Goal: Task Accomplishment & Management: Manage account settings

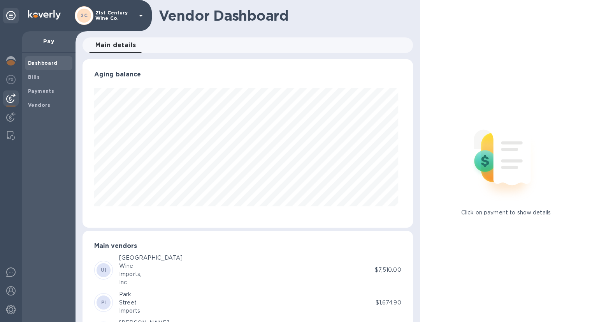
scroll to position [168, 327]
click at [36, 79] on b "Bills" at bounding box center [34, 77] width 12 height 6
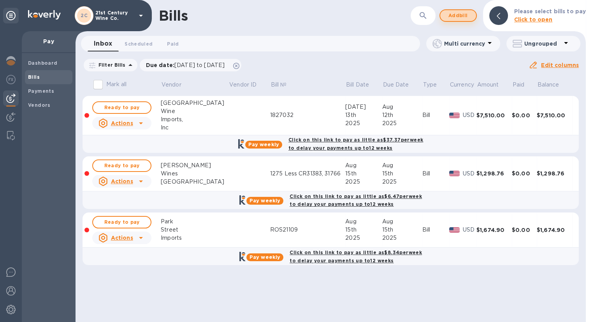
click at [459, 18] on span "Add bill" at bounding box center [458, 15] width 23 height 9
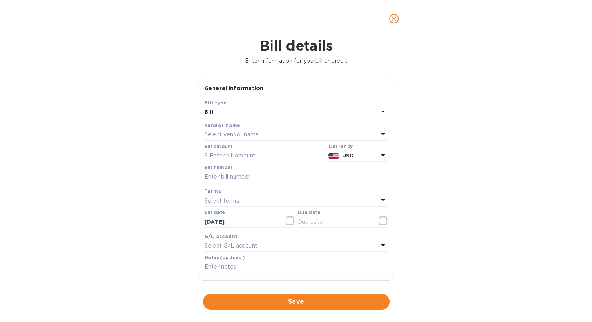
click at [246, 130] on div "Select vendor name" at bounding box center [291, 134] width 174 height 11
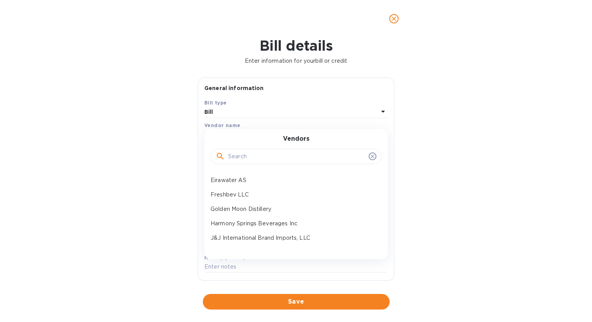
scroll to position [78, 0]
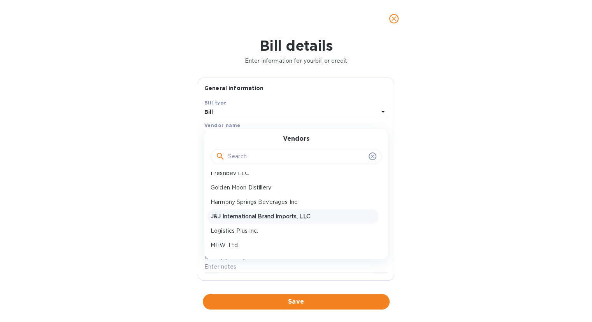
click at [246, 212] on p "J&J International Brand Imports, LLC" at bounding box center [293, 216] width 165 height 8
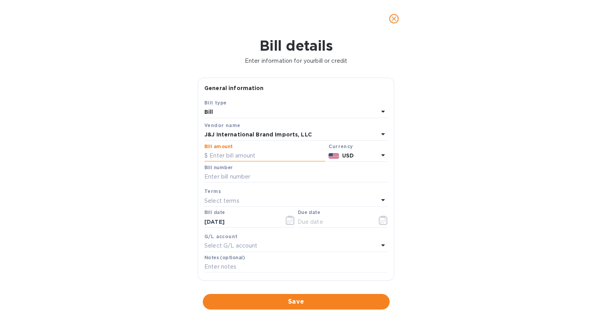
click at [235, 153] on input "text" at bounding box center [264, 156] width 121 height 12
type input "2,121.00"
click at [245, 178] on input "text" at bounding box center [295, 177] width 183 height 12
type input "01120"
click at [380, 222] on icon "button" at bounding box center [383, 219] width 9 height 9
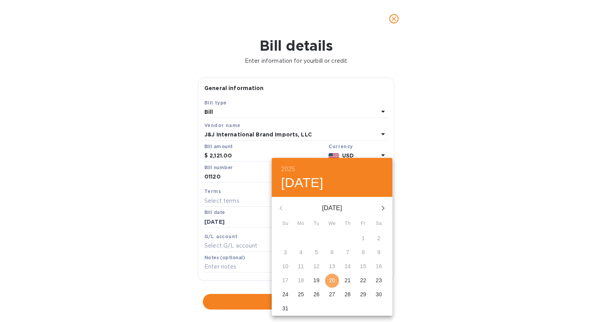
click at [332, 278] on p "20" at bounding box center [332, 280] width 6 height 8
type input "[DATE]"
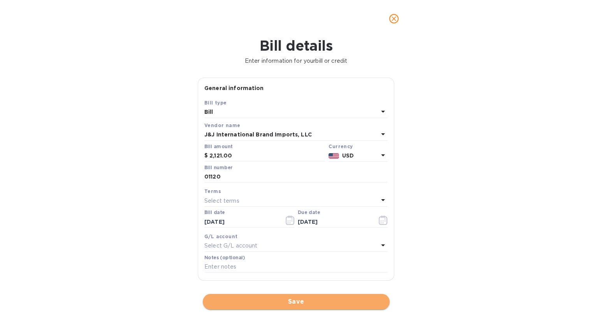
click at [325, 301] on span "Save" at bounding box center [296, 301] width 174 height 9
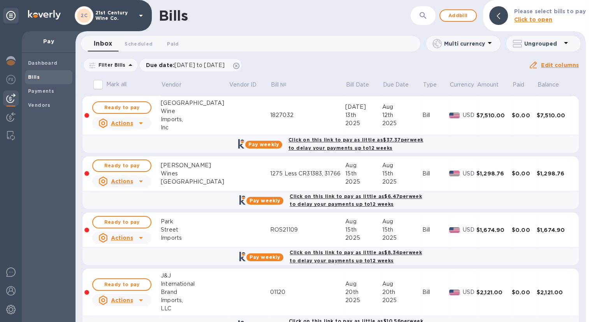
scroll to position [0, 0]
click at [40, 106] on b "Vendors" at bounding box center [39, 105] width 23 height 6
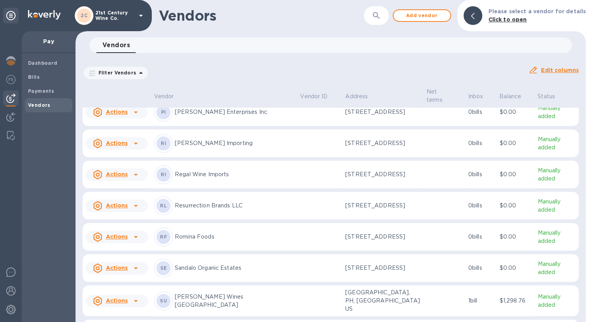
scroll to position [513, 0]
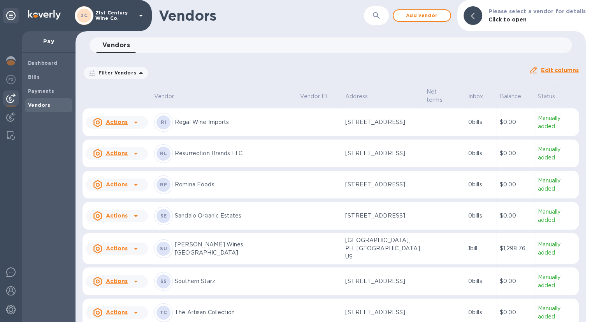
click at [233, 220] on p "Sandalo Organic Estates" at bounding box center [234, 215] width 119 height 8
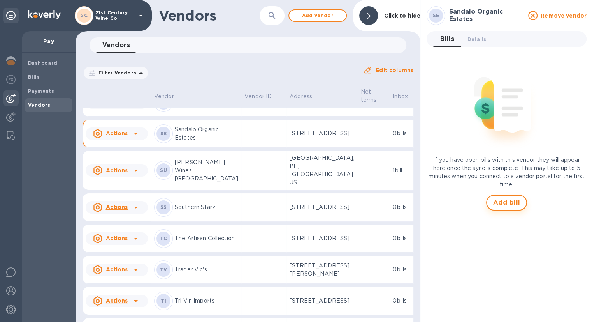
click at [523, 204] on button "Add bill" at bounding box center [506, 203] width 41 height 16
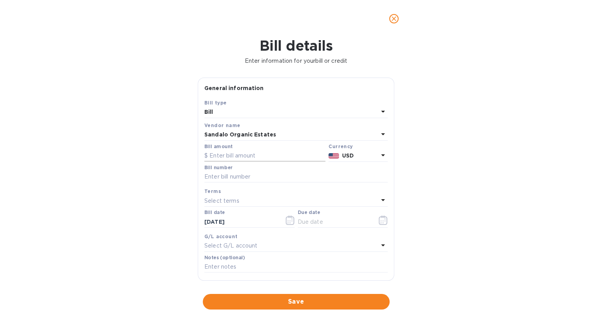
click at [281, 158] on input "text" at bounding box center [264, 156] width 121 height 12
type input "1,967.84"
click at [280, 177] on input "text" at bounding box center [295, 177] width 183 height 12
type input "2025-213"
click at [381, 222] on icon "button" at bounding box center [383, 219] width 9 height 9
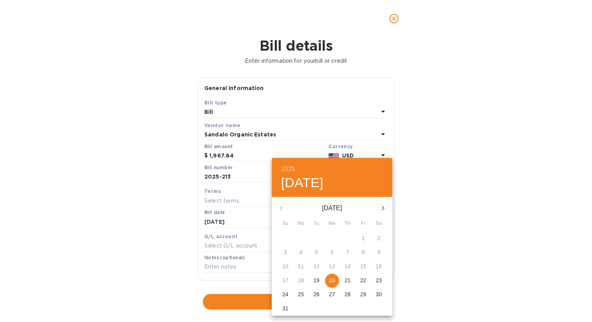
click at [333, 281] on p "20" at bounding box center [332, 280] width 6 height 8
type input "[DATE]"
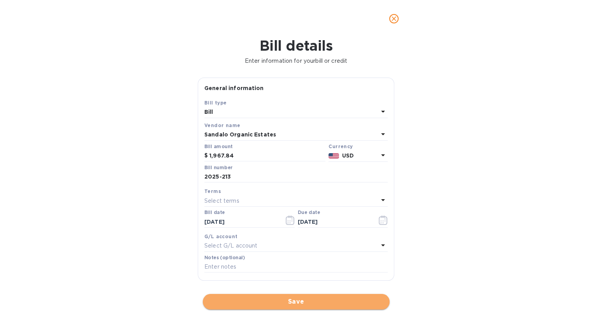
click at [274, 301] on span "Save" at bounding box center [296, 301] width 174 height 9
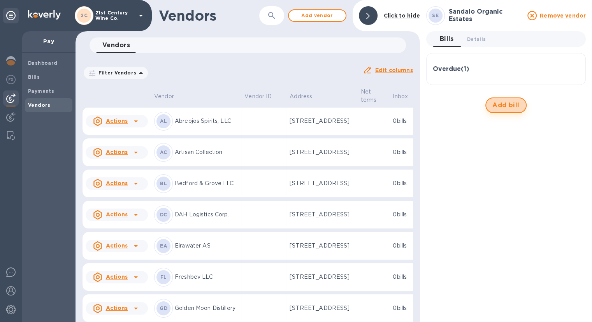
click at [511, 107] on span "Add bill" at bounding box center [506, 104] width 27 height 9
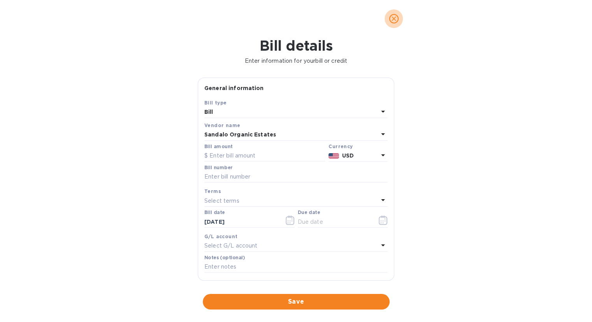
click at [396, 19] on icon "close" at bounding box center [394, 19] width 8 height 8
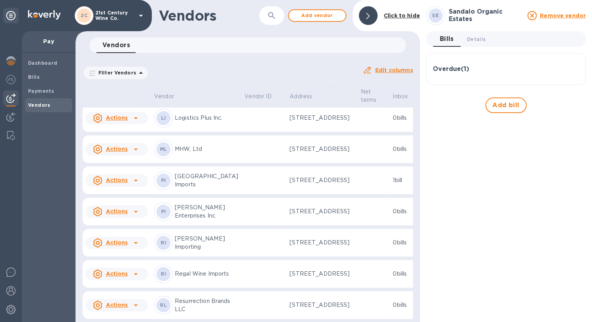
scroll to position [285, 0]
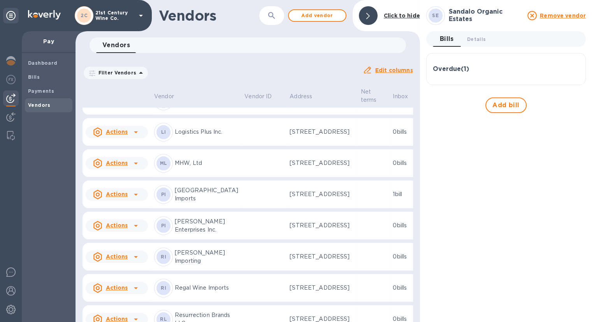
click at [241, 84] on td at bounding box center [263, 70] width 45 height 28
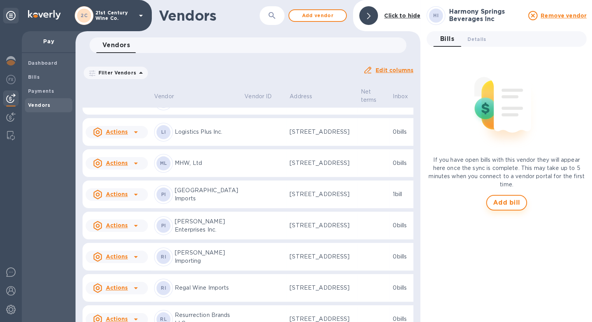
click at [509, 203] on span "Add bill" at bounding box center [506, 202] width 27 height 9
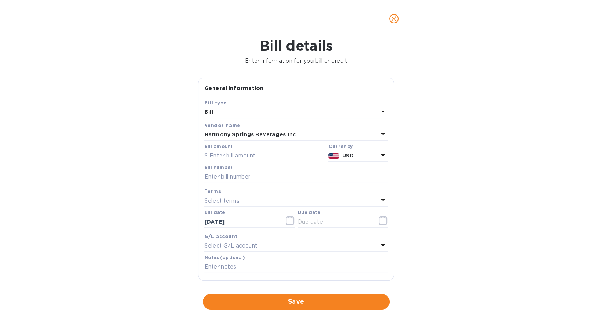
click at [217, 159] on input "text" at bounding box center [264, 156] width 121 height 12
type input "2,660"
click at [215, 179] on input "text" at bounding box center [295, 177] width 183 height 12
type input "250260,268,269"
click at [383, 221] on icon "button" at bounding box center [383, 220] width 1 height 1
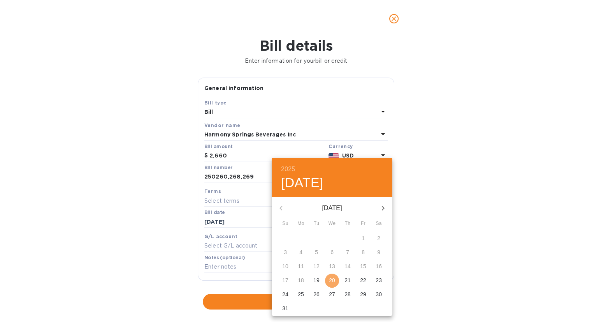
drag, startPoint x: 334, startPoint y: 279, endPoint x: 330, endPoint y: 282, distance: 5.3
click at [334, 279] on p "20" at bounding box center [332, 280] width 6 height 8
type input "[DATE]"
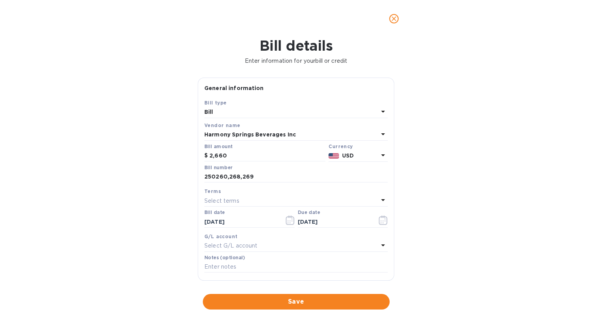
click at [324, 299] on span "Save" at bounding box center [296, 301] width 174 height 9
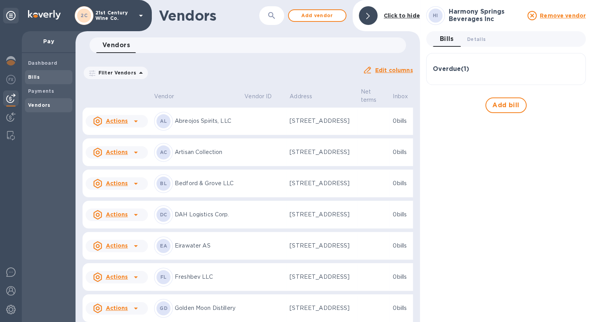
click at [52, 71] on div "Bills" at bounding box center [49, 77] width 48 height 14
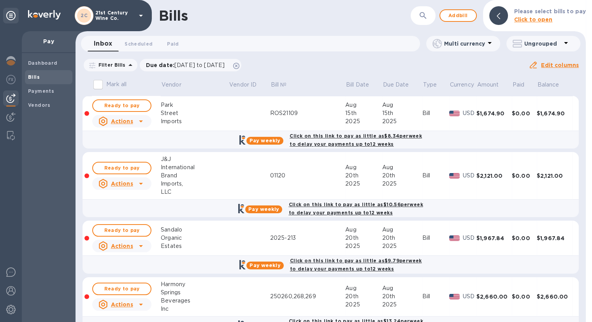
scroll to position [117, 0]
click at [125, 287] on span "Ready to pay" at bounding box center [121, 287] width 45 height 9
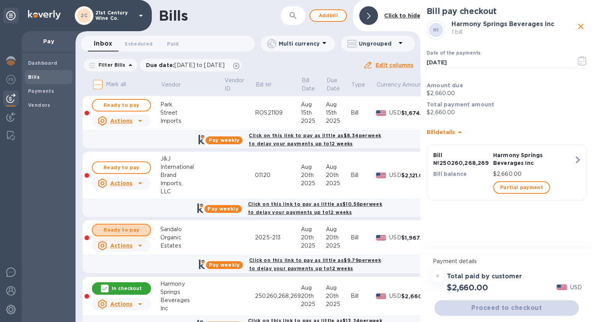
click at [134, 230] on span "Ready to pay" at bounding box center [121, 229] width 45 height 9
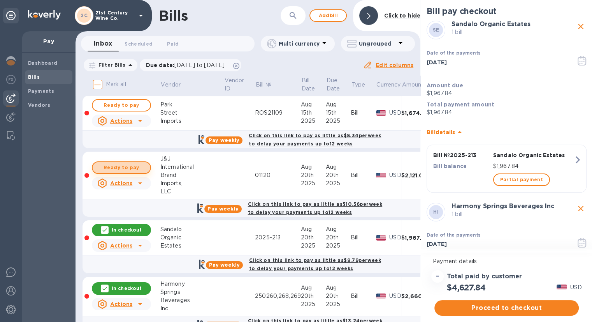
click at [134, 168] on span "Ready to pay" at bounding box center [121, 167] width 45 height 9
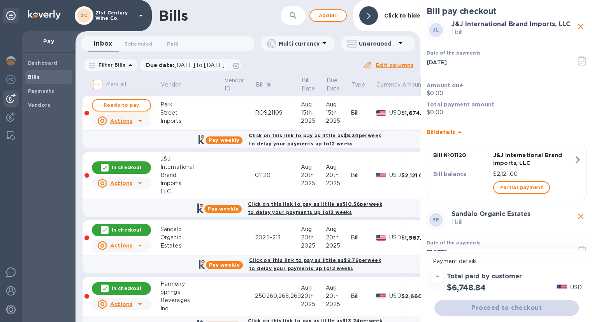
click at [139, 106] on span "Ready to pay" at bounding box center [121, 104] width 45 height 9
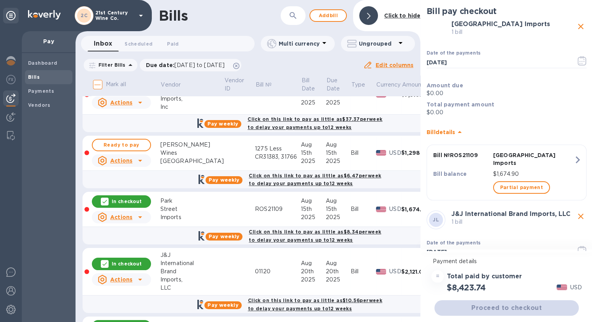
scroll to position [0, 0]
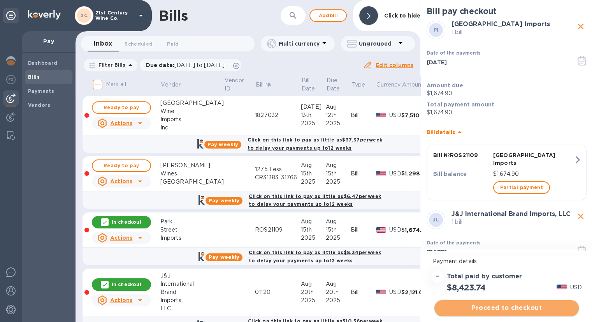
click at [506, 303] on span "Proceed to checkout" at bounding box center [507, 307] width 132 height 9
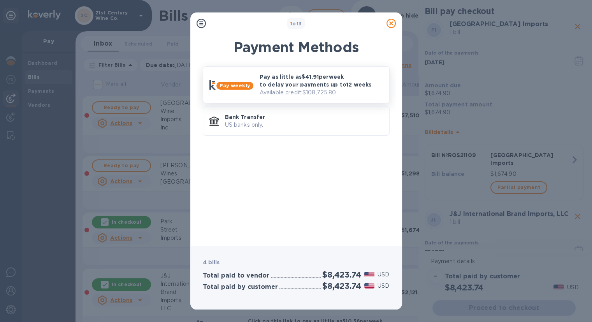
click at [327, 93] on p "Available credit: $108,725.80" at bounding box center [321, 92] width 123 height 8
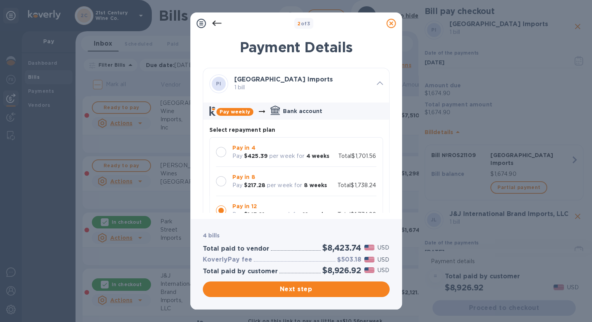
scroll to position [78, 0]
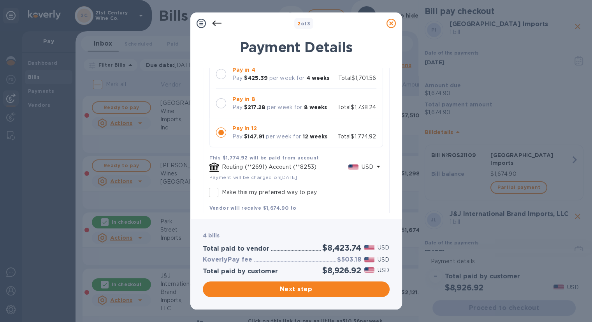
click at [225, 103] on div at bounding box center [221, 103] width 10 height 10
click at [199, 23] on icon at bounding box center [201, 23] width 9 height 9
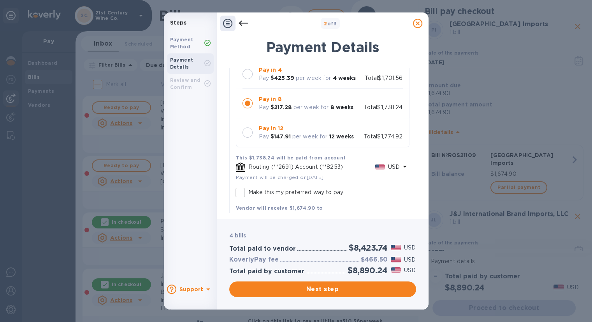
click at [224, 23] on icon at bounding box center [227, 23] width 9 height 9
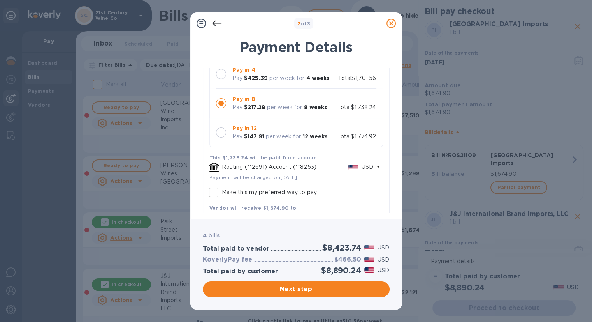
click at [205, 21] on icon at bounding box center [201, 23] width 9 height 9
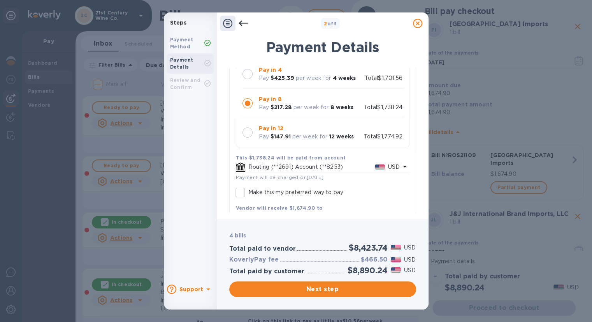
click at [414, 27] on icon at bounding box center [417, 23] width 9 height 9
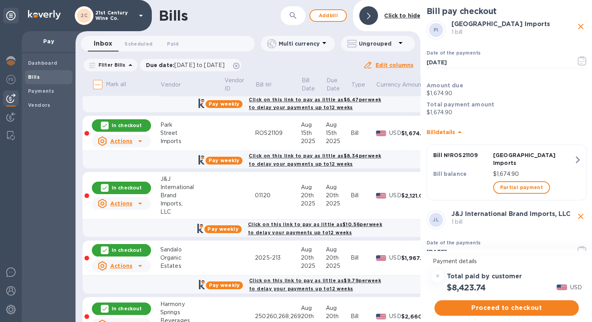
scroll to position [26, 0]
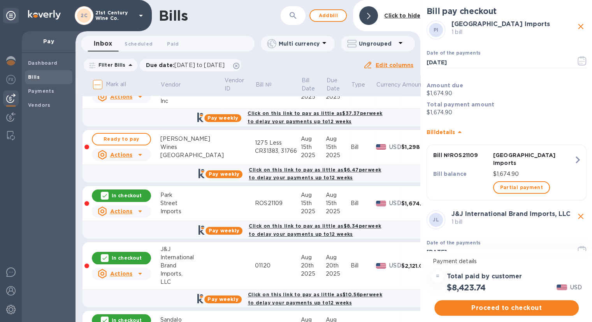
click at [111, 195] on div "In checkout" at bounding box center [121, 195] width 59 height 12
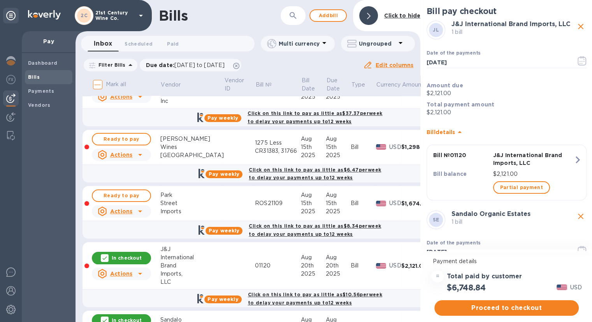
click at [114, 255] on p "In checkout" at bounding box center [127, 257] width 30 height 7
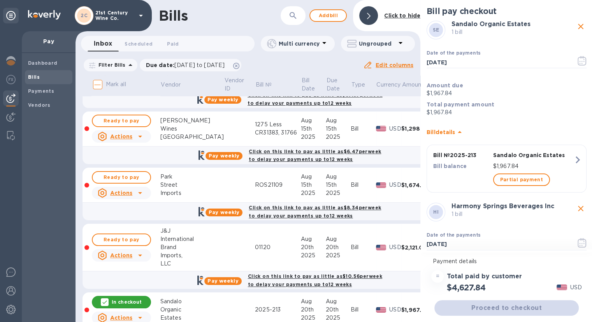
scroll to position [143, 0]
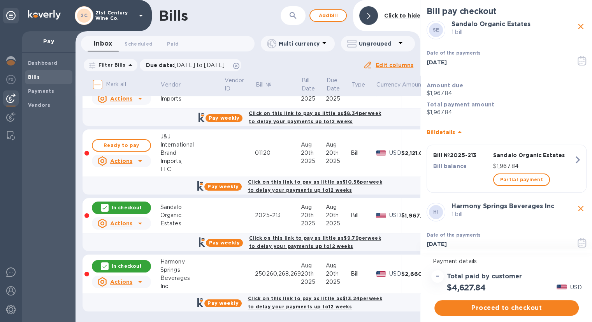
click at [122, 204] on p "In checkout" at bounding box center [127, 207] width 30 height 7
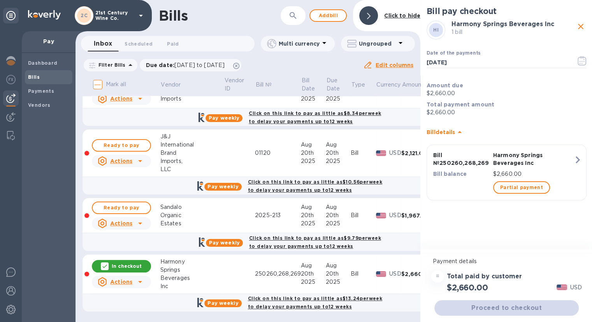
click at [124, 262] on p "In checkout" at bounding box center [127, 265] width 30 height 7
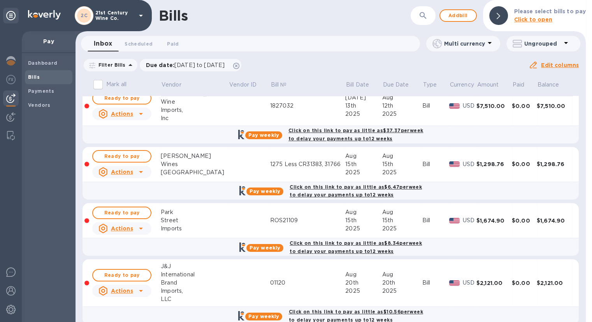
scroll to position [0, 0]
